Goal: Task Accomplishment & Management: Complete application form

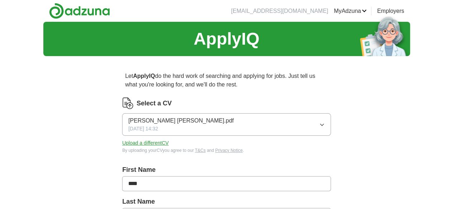
click at [319, 124] on icon "button" at bounding box center [322, 125] width 6 height 6
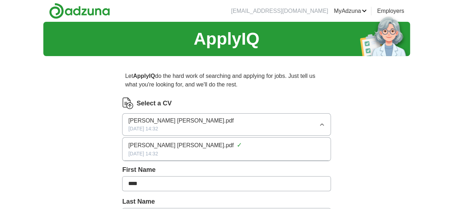
click at [206, 123] on button "[PERSON_NAME] [PERSON_NAME].pdf [DATE] 14:32" at bounding box center [226, 125] width 208 height 23
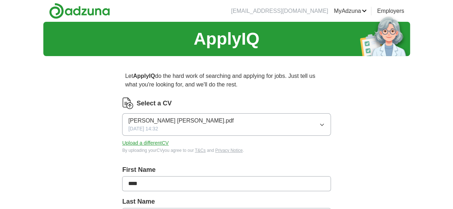
click at [169, 146] on button "Upload a different CV" at bounding box center [145, 144] width 47 height 8
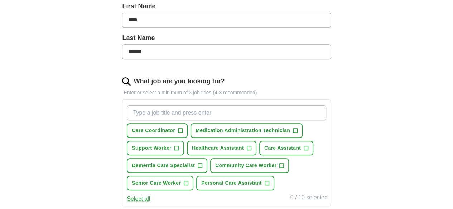
scroll to position [167, 0]
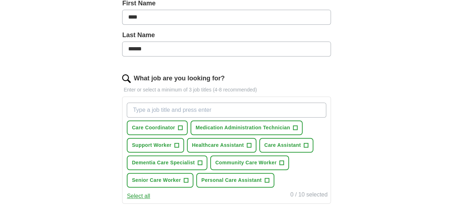
click at [350, 111] on div "ApplyIQ Let ApplyIQ do the hard work of searching and applying for jobs. Just t…" at bounding box center [226, 107] width 367 height 504
click at [211, 108] on input "What job are you looking for?" at bounding box center [226, 110] width 199 height 15
type input "c"
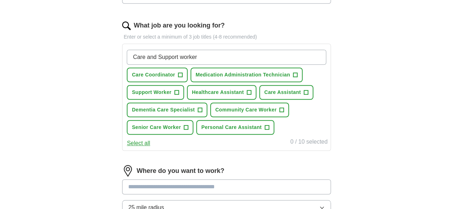
scroll to position [228, 0]
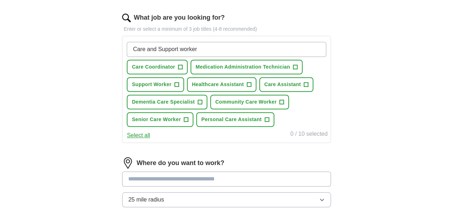
click at [170, 46] on input "Care and Support worker" at bounding box center [226, 49] width 199 height 15
click at [225, 48] on input "Care worker, Support worker" at bounding box center [226, 49] width 199 height 15
click at [236, 48] on input "Care worker, Support worker" at bounding box center [226, 49] width 199 height 15
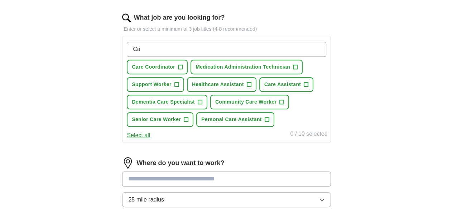
type input "C"
click at [179, 88] on span "+" at bounding box center [176, 85] width 4 height 6
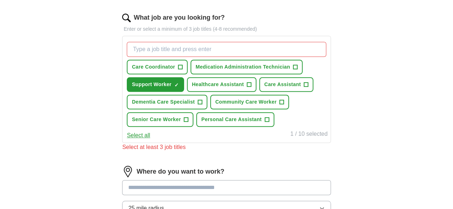
click at [251, 88] on span "+" at bounding box center [249, 85] width 4 height 6
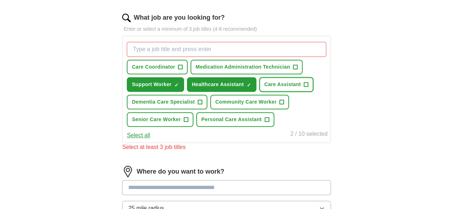
click at [304, 88] on span "+" at bounding box center [306, 85] width 4 height 6
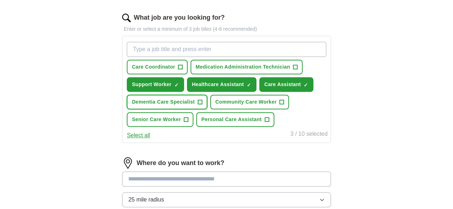
click at [202, 105] on span "+" at bounding box center [200, 103] width 4 height 6
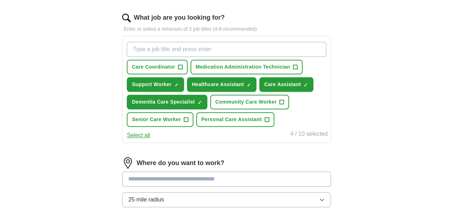
click at [188, 123] on span "+" at bounding box center [186, 120] width 4 height 6
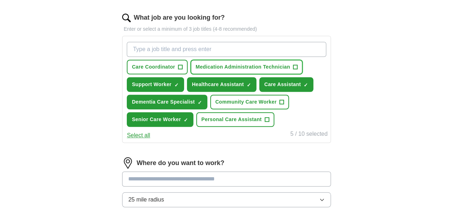
click at [293, 70] on span "+" at bounding box center [295, 67] width 4 height 6
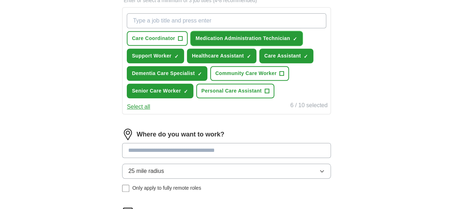
scroll to position [271, 0]
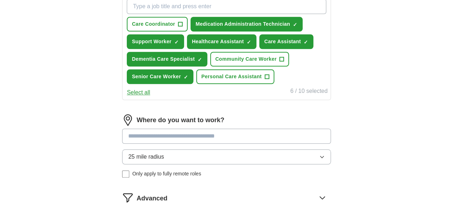
click at [277, 144] on input at bounding box center [226, 136] width 208 height 15
type input "**"
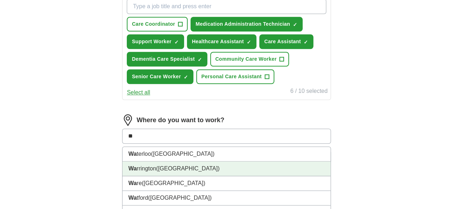
click at [246, 177] on li "Wa rrington ([GEOGRAPHIC_DATA])" at bounding box center [226, 169] width 208 height 15
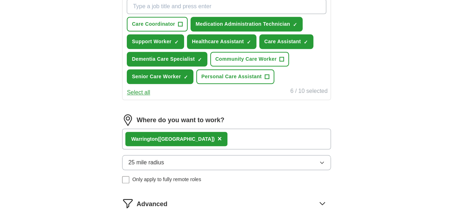
click at [277, 150] on div "Wa rrington ([GEOGRAPHIC_DATA]) ×" at bounding box center [226, 139] width 208 height 21
click at [247, 150] on div "Wa rrington ([GEOGRAPHIC_DATA]) ×" at bounding box center [226, 139] width 208 height 21
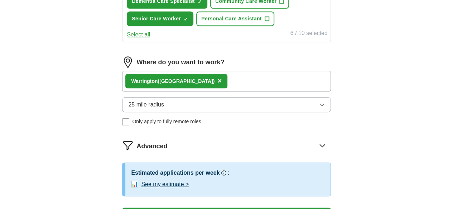
scroll to position [334, 0]
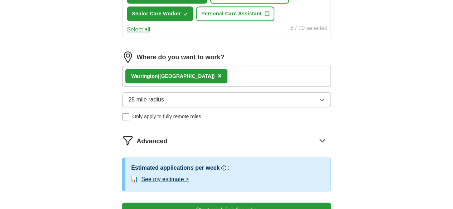
click at [260, 87] on div "Wa rrington ([GEOGRAPHIC_DATA]) ×" at bounding box center [226, 76] width 208 height 21
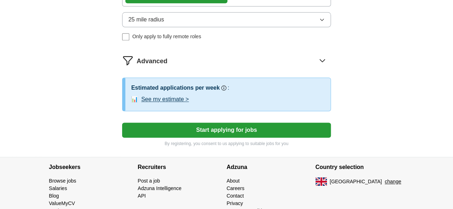
scroll to position [416, 0]
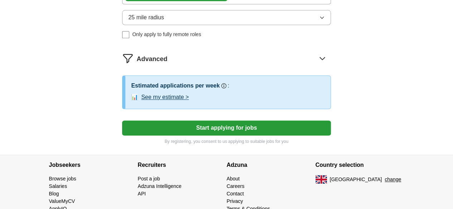
click at [257, 136] on button "Start applying for jobs" at bounding box center [226, 128] width 208 height 15
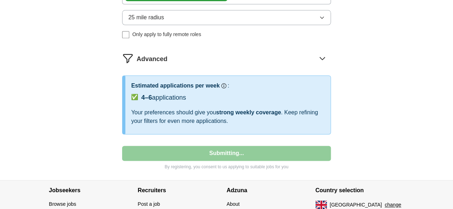
select select "**"
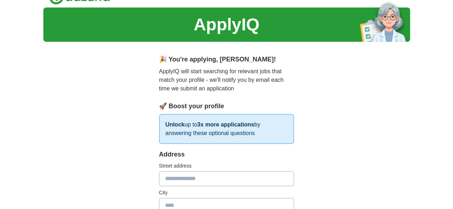
scroll to position [29, 0]
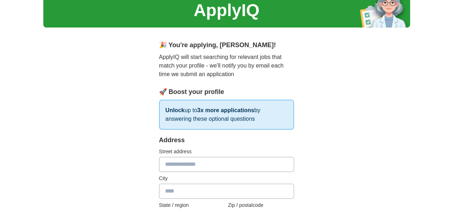
click at [231, 165] on input "text" at bounding box center [226, 164] width 135 height 15
type input "**********"
type input "*******"
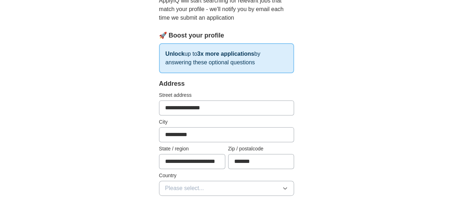
scroll to position [97, 0]
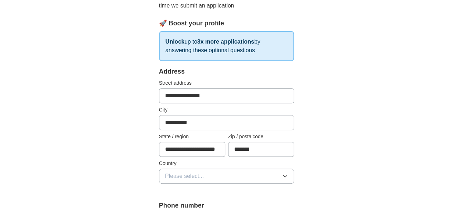
click at [288, 176] on icon "button" at bounding box center [285, 177] width 6 height 6
click at [281, 190] on div "[GEOGRAPHIC_DATA]" at bounding box center [226, 193] width 123 height 9
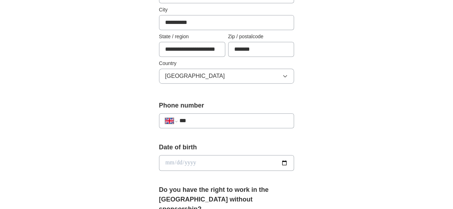
scroll to position [203, 0]
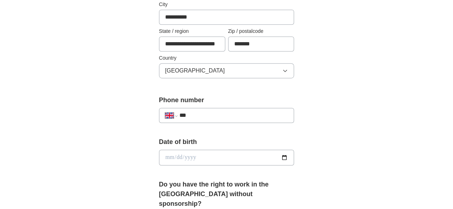
click at [245, 119] on input "***" at bounding box center [233, 115] width 109 height 9
type input "**********"
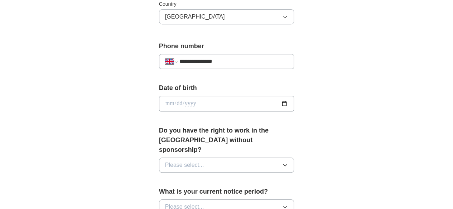
scroll to position [262, 0]
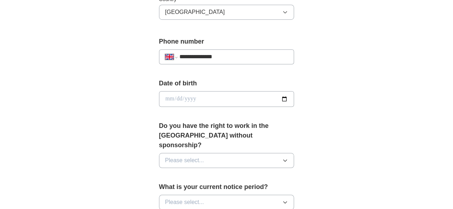
click at [159, 98] on input "date" at bounding box center [226, 99] width 135 height 16
type input "**********"
click at [288, 158] on icon "button" at bounding box center [285, 161] width 6 height 6
click at [275, 188] on div "No" at bounding box center [226, 192] width 123 height 9
click at [288, 200] on icon "button" at bounding box center [285, 203] width 6 height 6
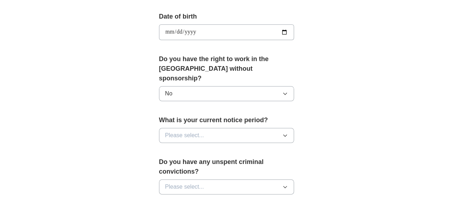
scroll to position [339, 0]
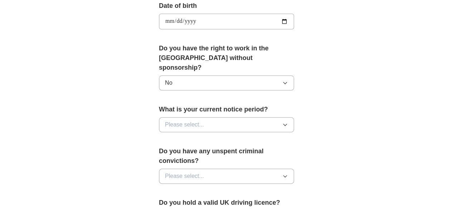
click at [288, 122] on icon "button" at bounding box center [285, 125] width 6 height 6
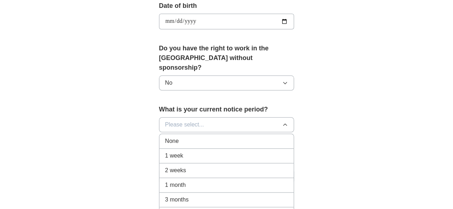
click at [214, 181] on div "1 month" at bounding box center [226, 185] width 123 height 9
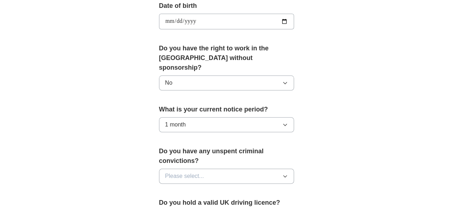
click at [246, 169] on button "Please select..." at bounding box center [226, 176] width 135 height 15
click at [228, 203] on div "No" at bounding box center [226, 207] width 123 height 9
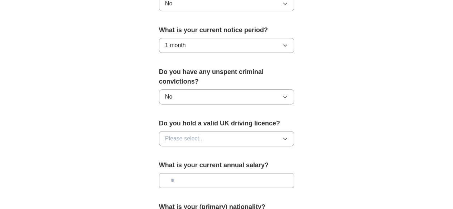
scroll to position [420, 0]
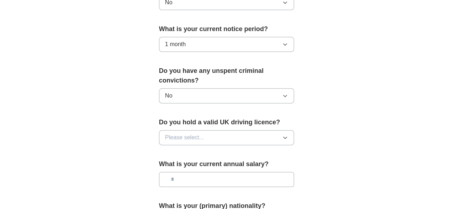
click at [288, 135] on icon "button" at bounding box center [285, 138] width 6 height 6
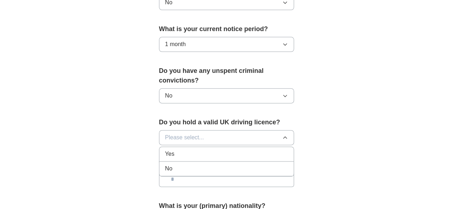
click at [248, 165] on div "No" at bounding box center [226, 169] width 123 height 9
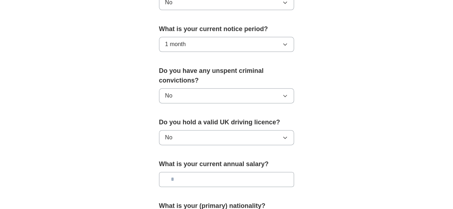
click at [224, 172] on input "text" at bounding box center [226, 179] width 135 height 15
type input "*******"
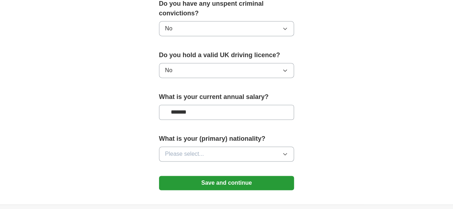
scroll to position [488, 0]
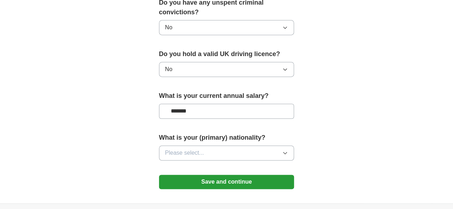
click at [287, 153] on icon "button" at bounding box center [285, 154] width 3 height 2
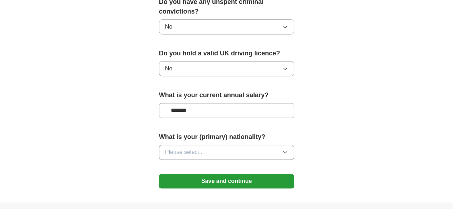
click at [288, 150] on icon "button" at bounding box center [285, 153] width 6 height 6
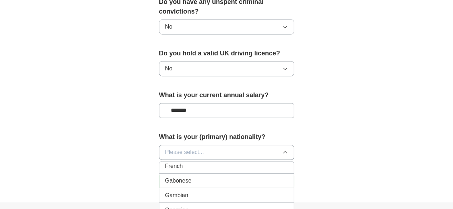
scroll to position [933, 0]
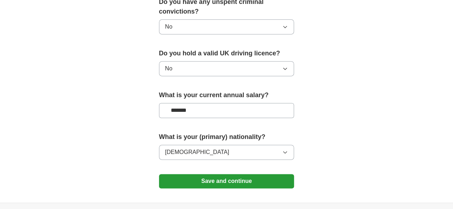
click at [263, 174] on button "Save and continue" at bounding box center [226, 181] width 135 height 14
